Goal: Information Seeking & Learning: Check status

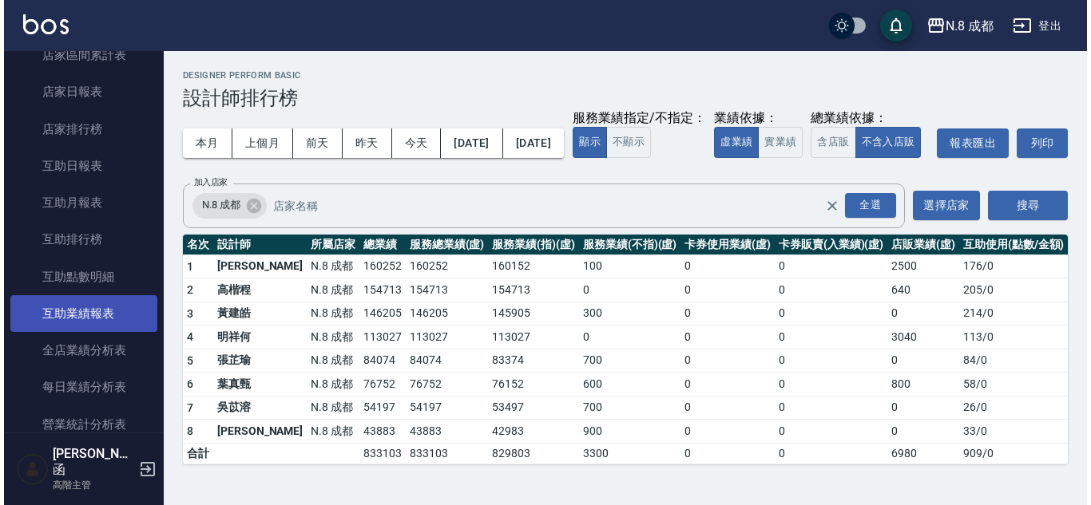
scroll to position [362, 0]
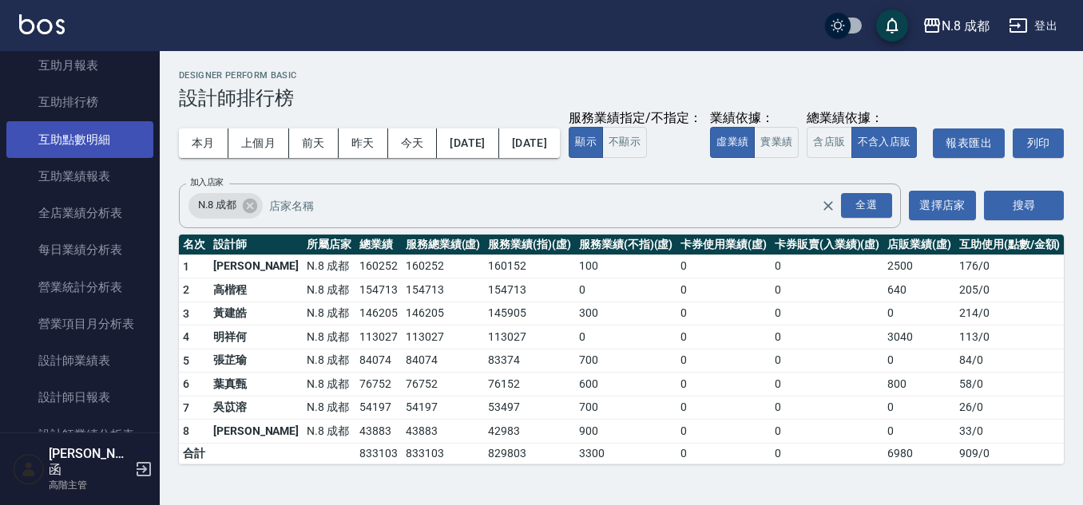
click at [102, 146] on link "互助點數明細" at bounding box center [79, 139] width 147 height 37
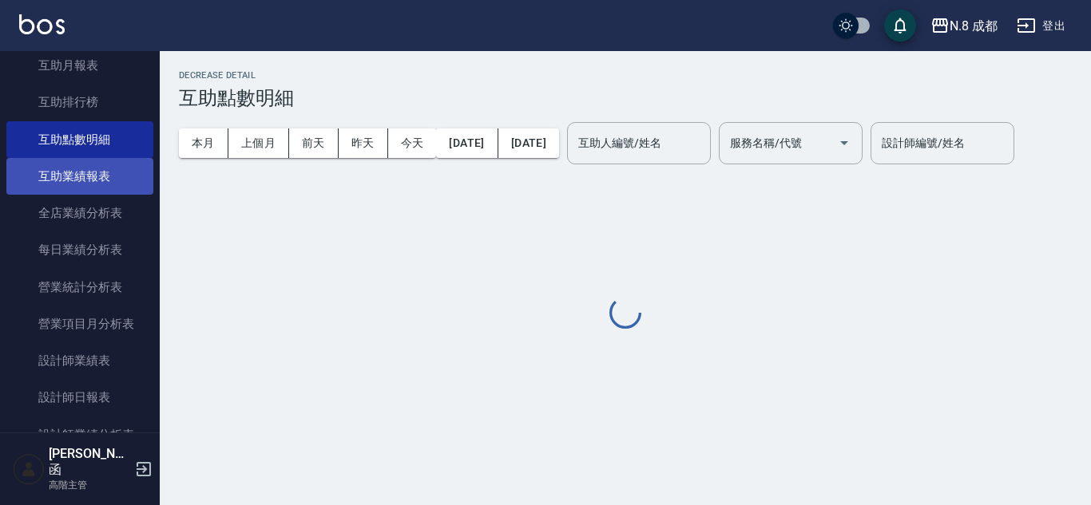
click at [113, 170] on link "互助業績報表" at bounding box center [79, 176] width 147 height 37
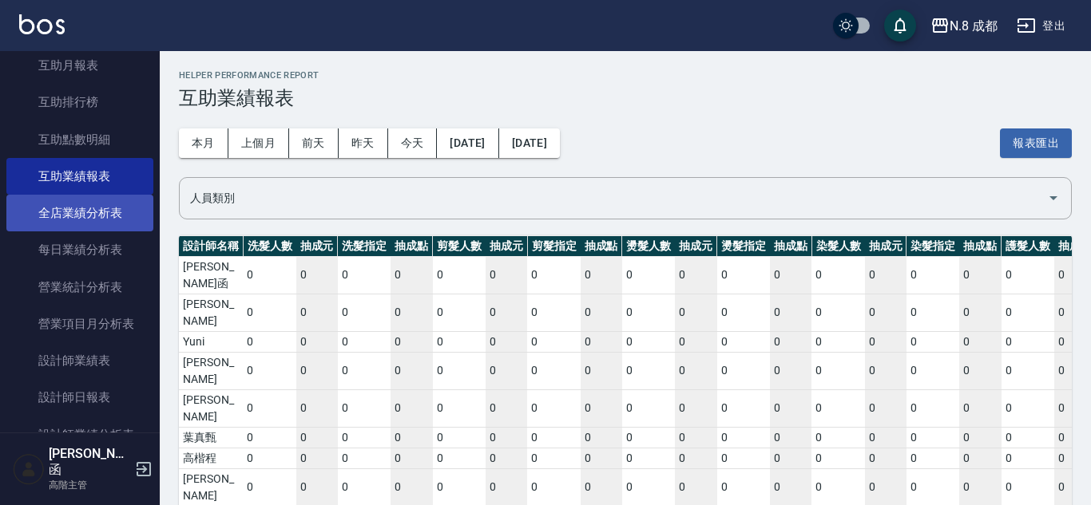
click at [117, 205] on link "全店業績分析表" at bounding box center [79, 213] width 147 height 37
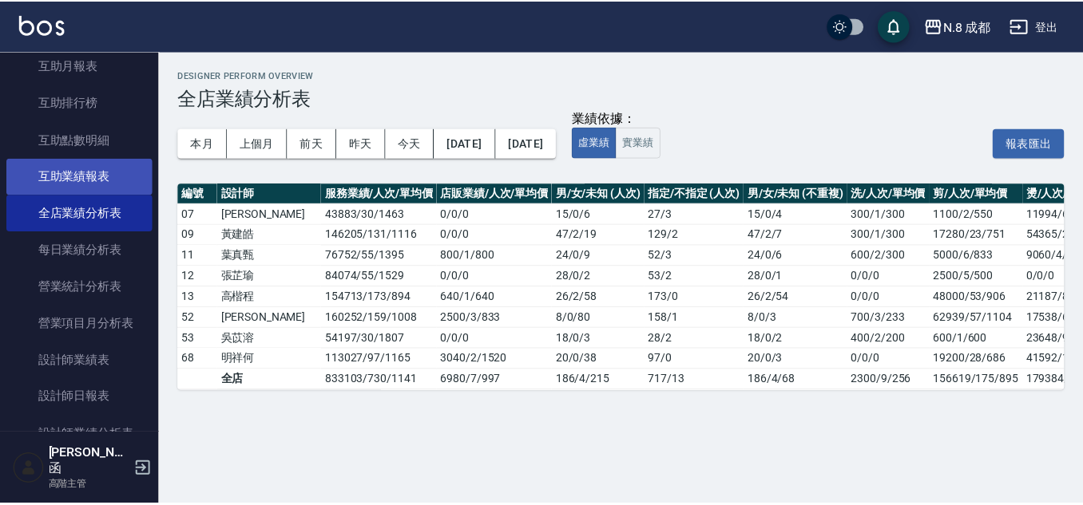
scroll to position [282, 0]
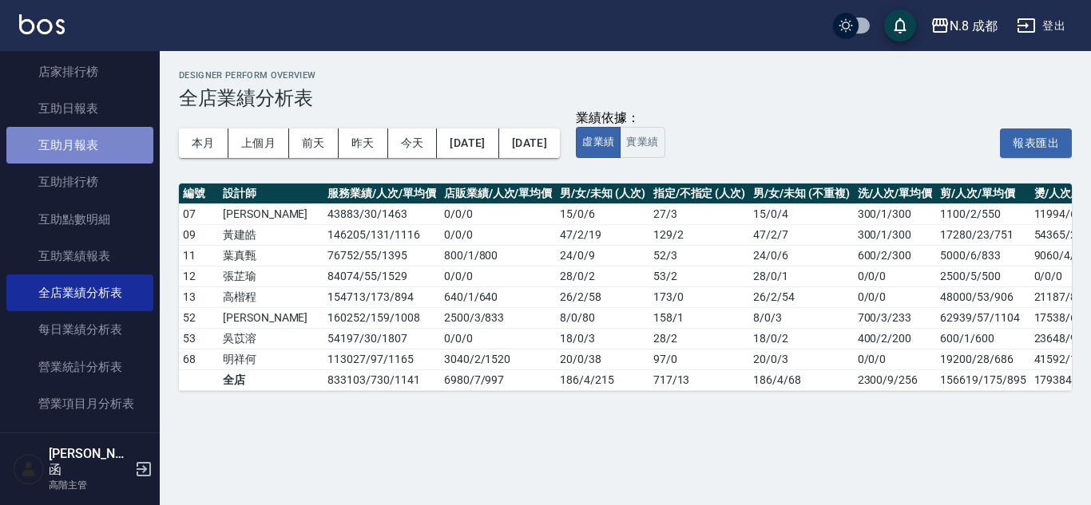
click at [109, 155] on link "互助月報表" at bounding box center [79, 145] width 147 height 37
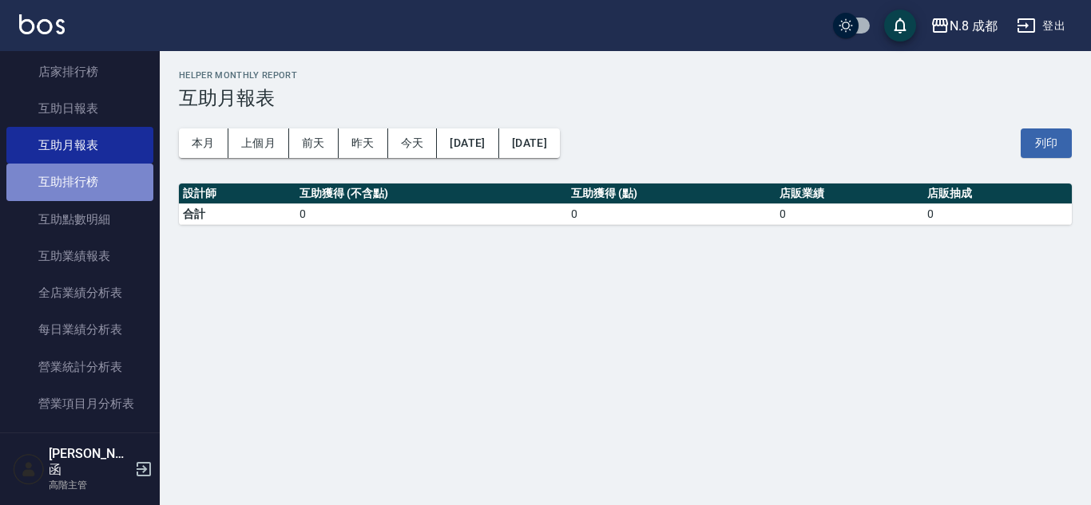
click at [111, 179] on link "互助排行榜" at bounding box center [79, 182] width 147 height 37
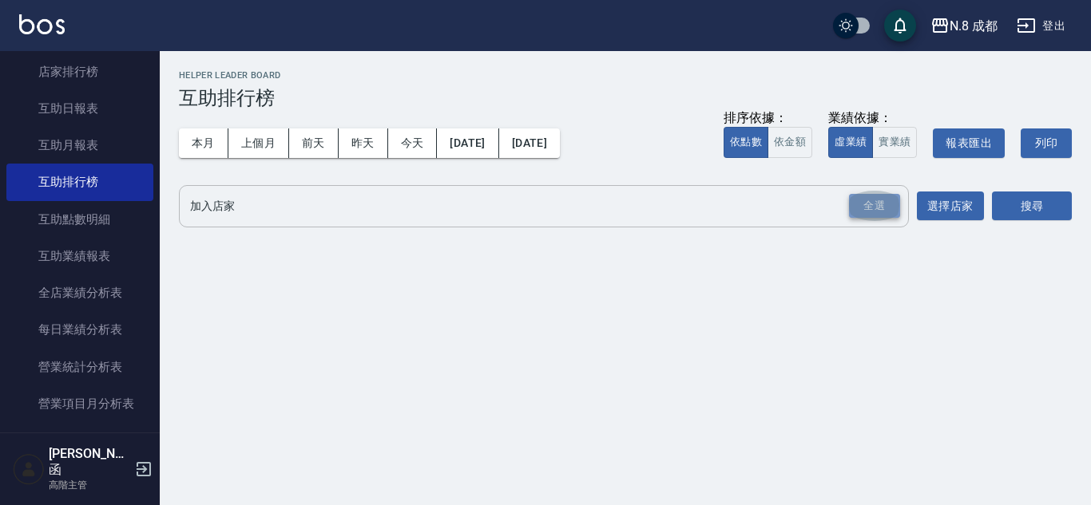
click at [879, 203] on div "全選" at bounding box center [874, 206] width 51 height 25
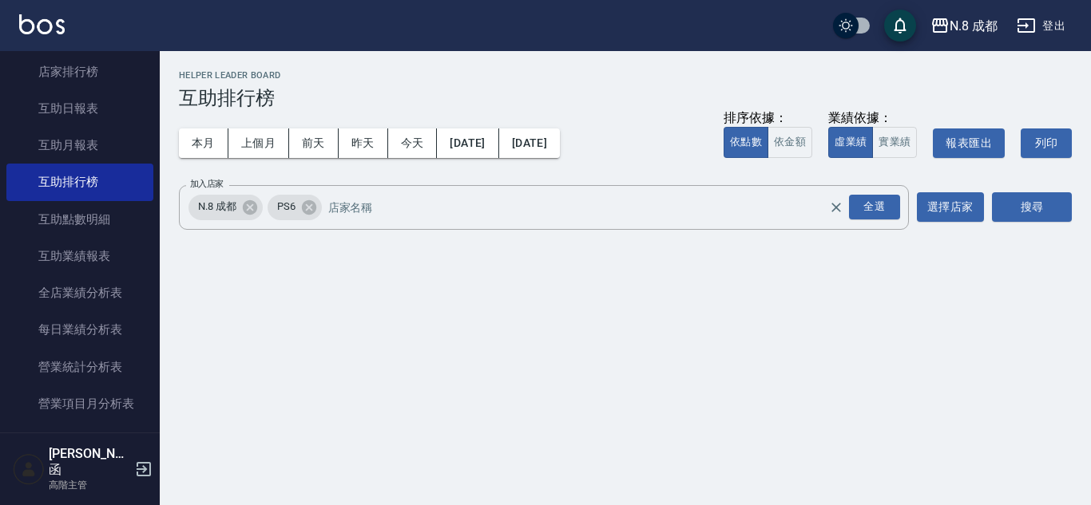
click at [1080, 205] on div "N.8 成都 [DATE] - [DATE] 互助排行榜 列印時間： [DATE][PHONE_NUMBER]:15 Helper Leader Board …" at bounding box center [625, 154] width 931 height 206
click at [1060, 204] on button "搜尋" at bounding box center [1032, 207] width 80 height 30
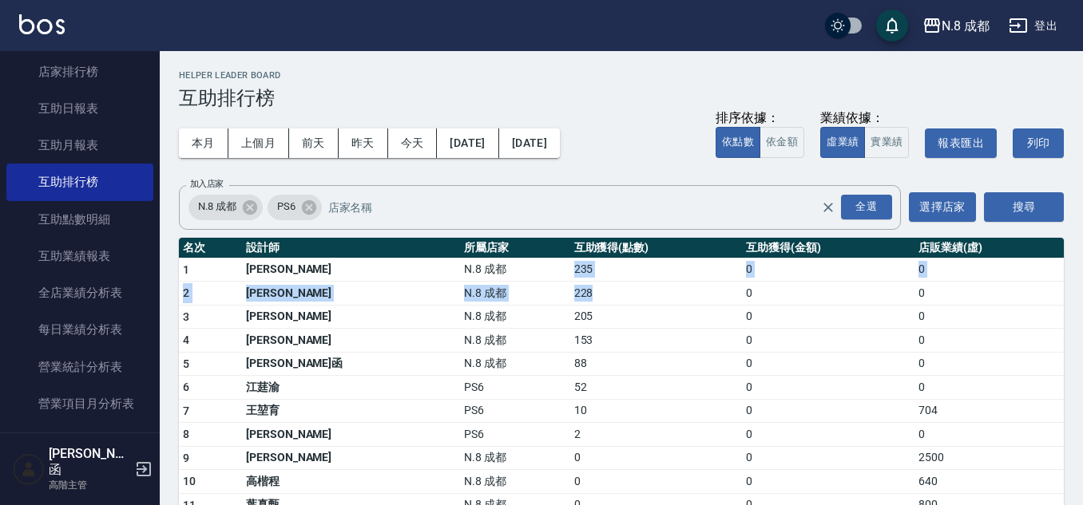
drag, startPoint x: 457, startPoint y: 269, endPoint x: 582, endPoint y: 295, distance: 128.0
click at [582, 295] on tbody "1 [PERSON_NAME]8 成都 235 0 0 2 [PERSON_NAME]8 成都 228 0 0 3 [PERSON_NAME]8 成都 205…" at bounding box center [621, 457] width 885 height 398
click at [582, 295] on td "228" at bounding box center [656, 294] width 172 height 24
drag, startPoint x: 483, startPoint y: 272, endPoint x: 537, endPoint y: 293, distance: 58.4
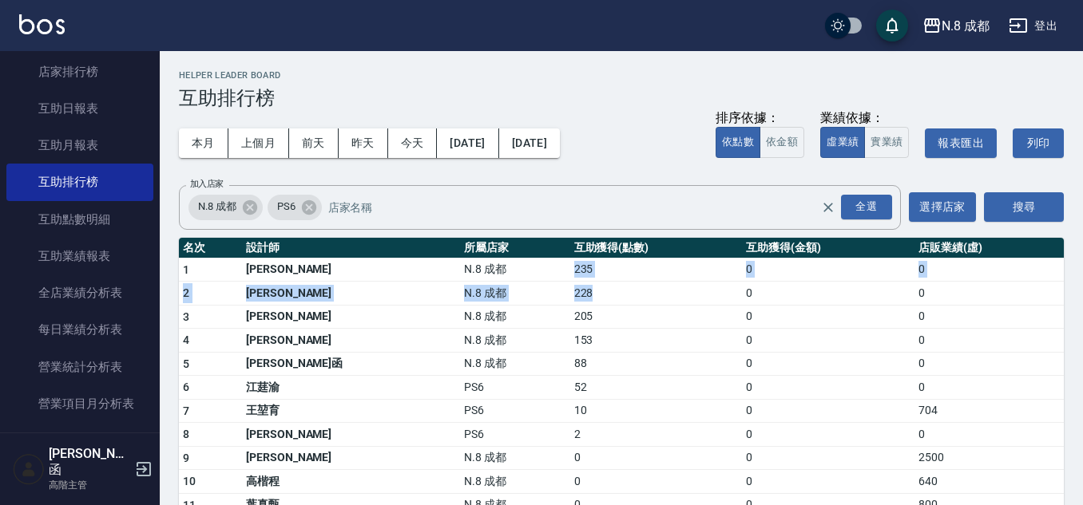
click at [537, 293] on tbody "1 [PERSON_NAME]8 成都 235 0 0 2 [PERSON_NAME]8 成都 228 0 0 3 [PERSON_NAME]8 成都 205…" at bounding box center [621, 457] width 885 height 398
click at [570, 293] on td "228" at bounding box center [656, 294] width 172 height 24
drag, startPoint x: 529, startPoint y: 319, endPoint x: 487, endPoint y: 309, distance: 43.4
click at [570, 309] on td "205" at bounding box center [656, 317] width 172 height 24
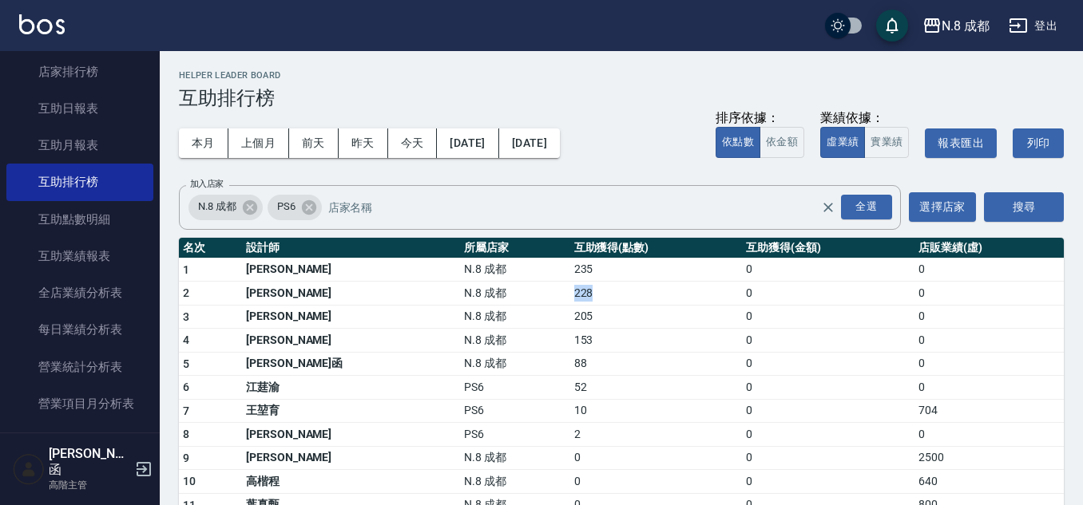
click at [570, 295] on td "228" at bounding box center [656, 294] width 172 height 24
drag, startPoint x: 503, startPoint y: 363, endPoint x: 482, endPoint y: 363, distance: 21.6
click at [482, 363] on tr "5 [PERSON_NAME]函 N.8 成都 88 0 0" at bounding box center [621, 364] width 885 height 24
click at [482, 363] on td "N.8 成都" at bounding box center [514, 364] width 109 height 24
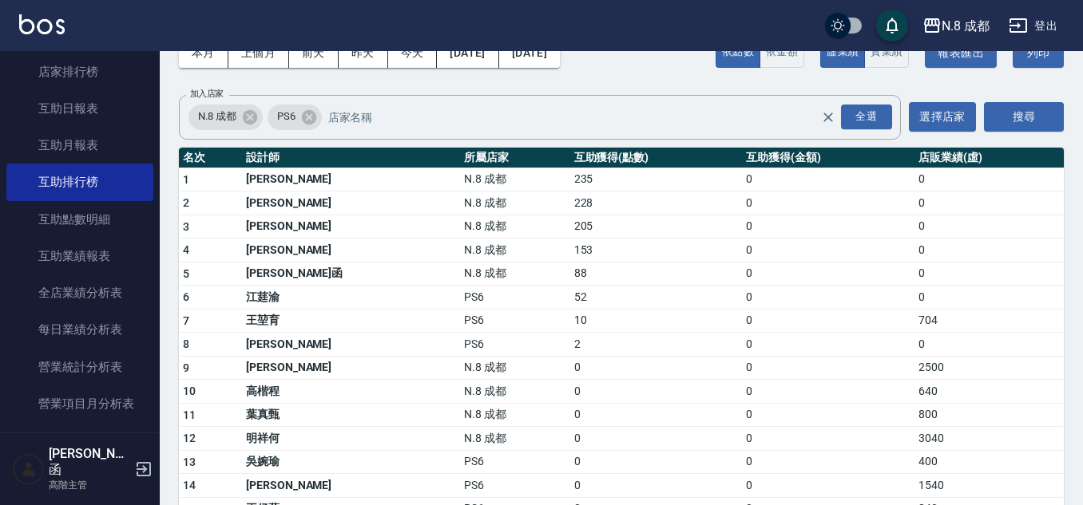
scroll to position [10, 0]
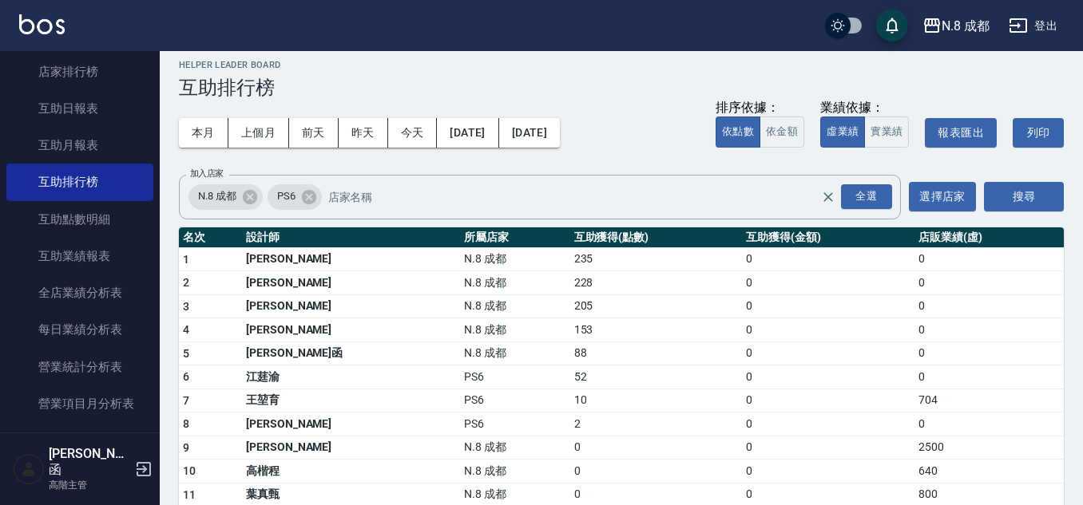
drag, startPoint x: 521, startPoint y: 352, endPoint x: 482, endPoint y: 337, distance: 42.0
click at [487, 340] on tbody "1 [PERSON_NAME]8 成都 235 0 0 2 [PERSON_NAME]8 成都 228 0 0 3 [PERSON_NAME]8 成都 205…" at bounding box center [621, 447] width 885 height 398
click at [477, 332] on td "N.8 成都" at bounding box center [514, 331] width 109 height 24
drag, startPoint x: 493, startPoint y: 341, endPoint x: 505, endPoint y: 347, distance: 13.9
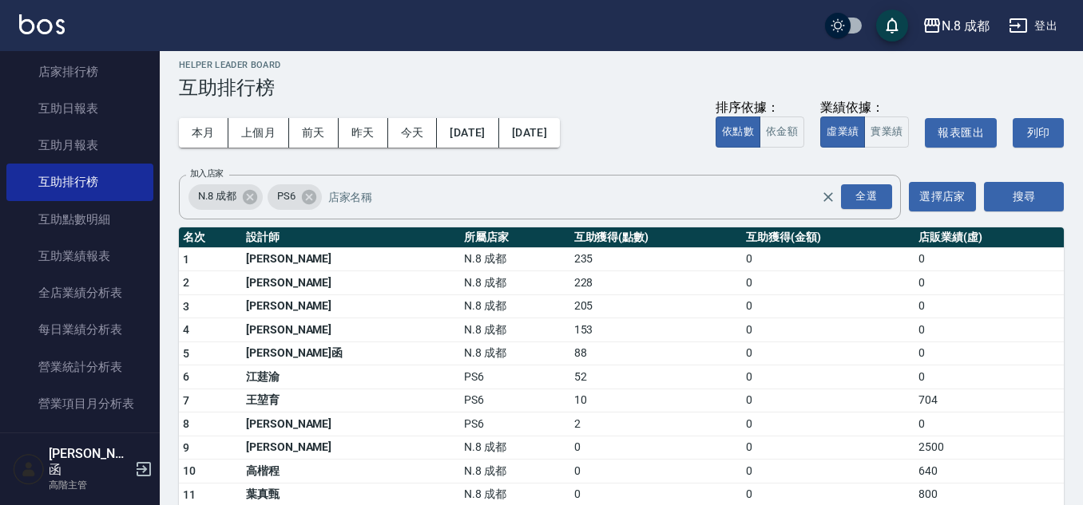
click at [570, 341] on td "153" at bounding box center [656, 331] width 172 height 24
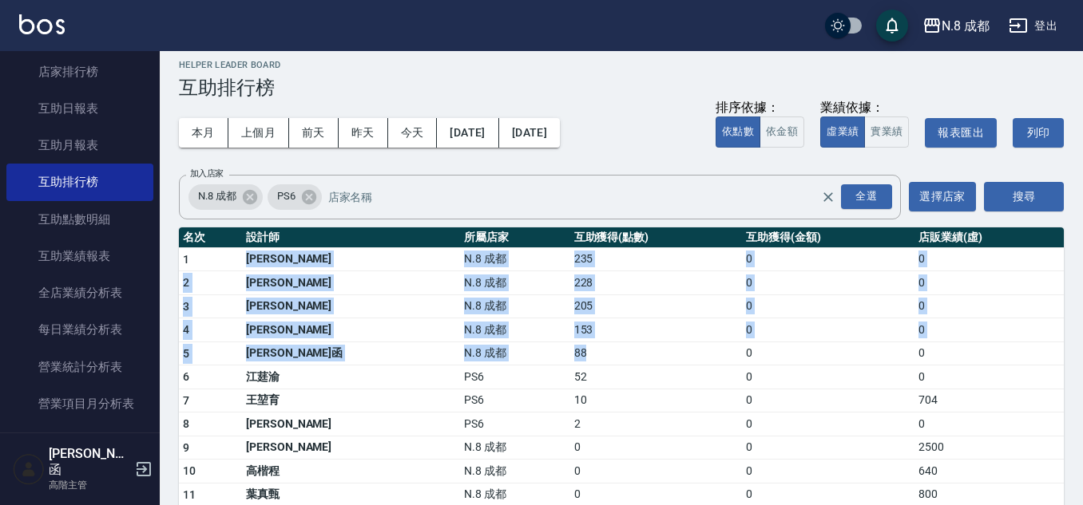
drag, startPoint x: 505, startPoint y: 347, endPoint x: 224, endPoint y: 264, distance: 293.9
click at [224, 264] on tbody "1 [PERSON_NAME]8 成都 235 0 0 2 [PERSON_NAME]8 成都 228 0 0 3 [PERSON_NAME]8 成都 205…" at bounding box center [621, 447] width 885 height 398
click at [224, 264] on td "1" at bounding box center [210, 260] width 63 height 24
drag, startPoint x: 188, startPoint y: 256, endPoint x: 638, endPoint y: 339, distance: 458.0
click at [638, 339] on tbody "1 [PERSON_NAME]8 成都 235 0 0 2 [PERSON_NAME]8 成都 228 0 0 3 [PERSON_NAME]8 成都 205…" at bounding box center [621, 447] width 885 height 398
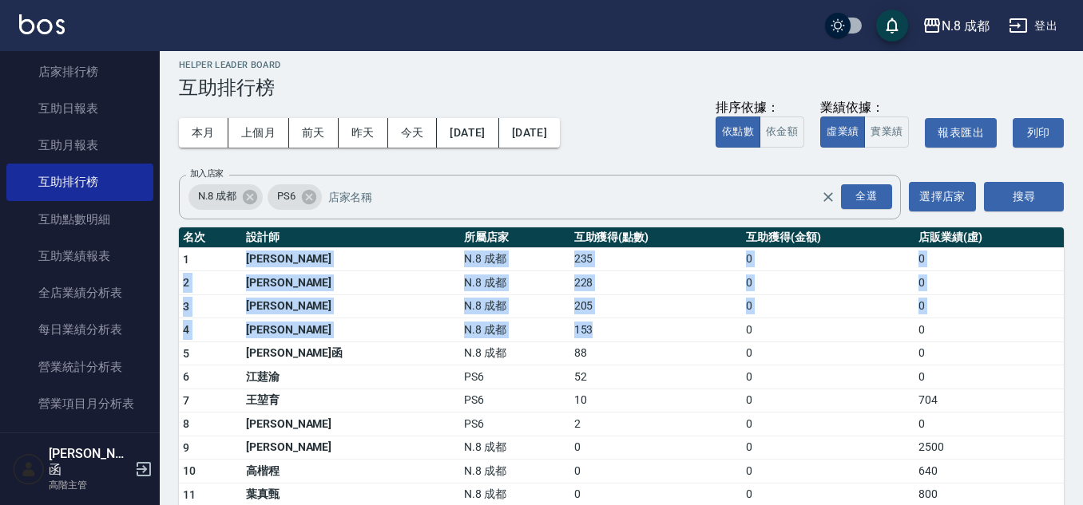
click at [638, 339] on td "153" at bounding box center [656, 331] width 172 height 24
drag, startPoint x: 180, startPoint y: 256, endPoint x: 932, endPoint y: 359, distance: 758.6
click at [932, 359] on tbody "1 [PERSON_NAME]8 成都 235 0 0 2 [PERSON_NAME]8 成都 228 0 0 3 [PERSON_NAME]8 成都 205…" at bounding box center [621, 447] width 885 height 398
click at [932, 359] on td "0" at bounding box center [988, 354] width 149 height 24
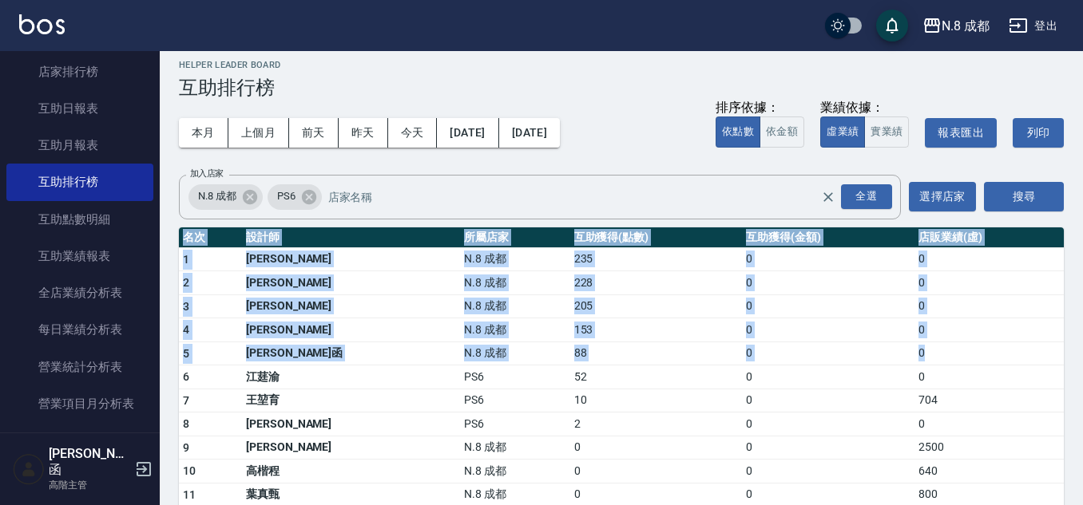
drag, startPoint x: 919, startPoint y: 353, endPoint x: 173, endPoint y: 261, distance: 751.5
click at [173, 261] on div "N.8 成都 [DATE] - [DATE] 互助排行榜 列印時間： [DATE][PHONE_NUMBER]:15 Helper Leader Board …" at bounding box center [621, 353] width 923 height 624
click at [460, 351] on td "N.8 成都" at bounding box center [514, 354] width 109 height 24
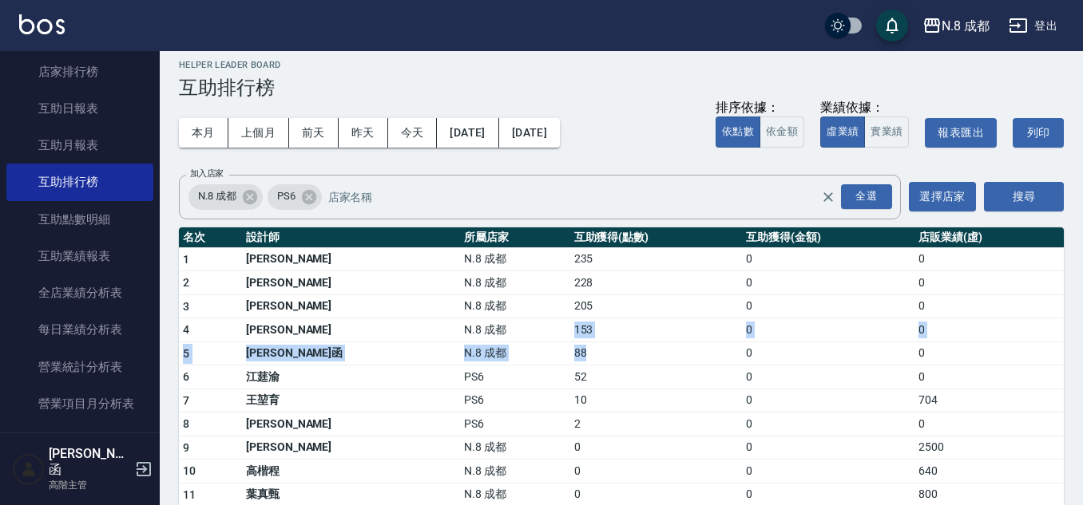
drag, startPoint x: 558, startPoint y: 343, endPoint x: 592, endPoint y: 345, distance: 33.6
click at [591, 345] on tbody "1 [PERSON_NAME]8 成都 235 0 0 2 [PERSON_NAME]8 成都 228 0 0 3 [PERSON_NAME]8 成都 205…" at bounding box center [621, 447] width 885 height 398
click at [592, 345] on td "88" at bounding box center [656, 354] width 172 height 24
drag, startPoint x: 457, startPoint y: 323, endPoint x: 620, endPoint y: 347, distance: 165.4
click at [620, 347] on tbody "1 [PERSON_NAME]8 成都 235 0 0 2 [PERSON_NAME]8 成都 228 0 0 3 [PERSON_NAME]8 成都 205…" at bounding box center [621, 447] width 885 height 398
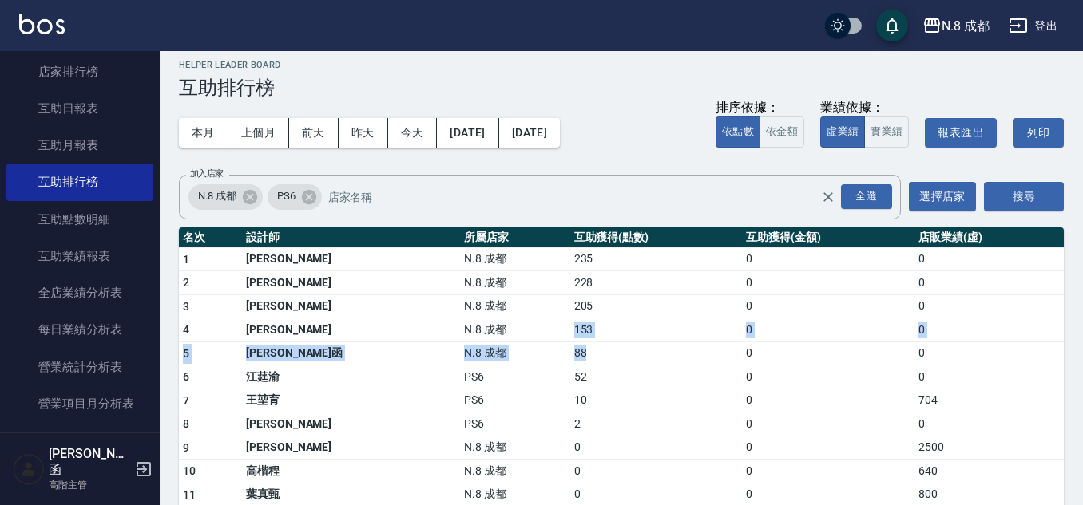
click at [620, 347] on td "88" at bounding box center [656, 354] width 172 height 24
